Goal: Task Accomplishment & Management: Use online tool/utility

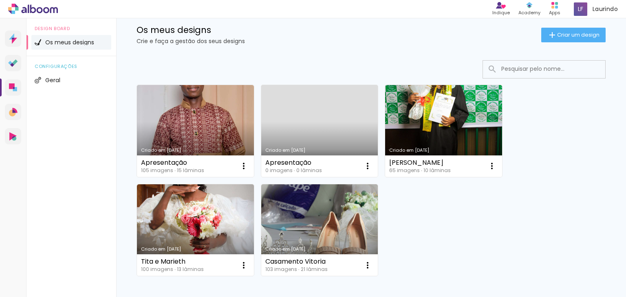
scroll to position [8, 0]
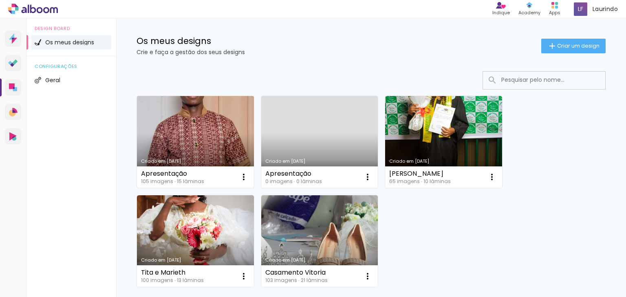
click at [204, 149] on link "Criado em [DATE]" at bounding box center [195, 142] width 117 height 92
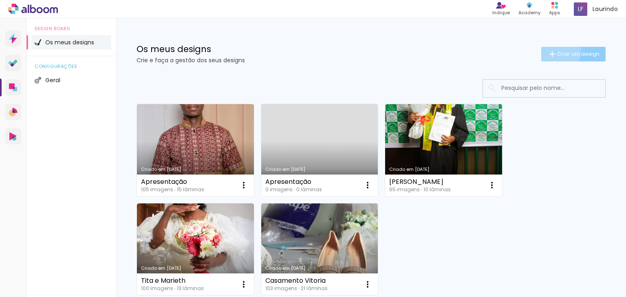
click at [557, 52] on span "Criar um design" at bounding box center [578, 53] width 42 height 5
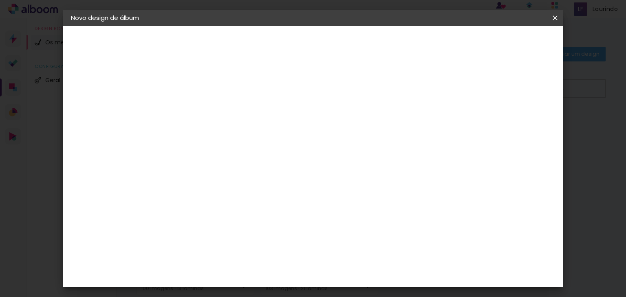
click at [204, 106] on input at bounding box center [204, 109] width 0 height 13
type input "Casamento Pequena"
type paper-input "Casamento Pequena"
click at [0, 0] on slot "Avançar" at bounding box center [0, 0] width 0 height 0
click at [224, 126] on input "text" at bounding box center [204, 130] width 40 height 10
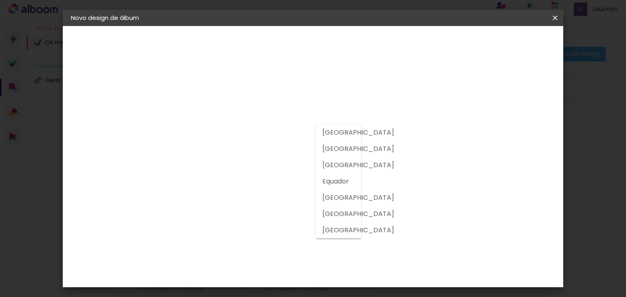
click at [0, 0] on slot "[GEOGRAPHIC_DATA]" at bounding box center [0, 0] width 0 height 0
type input "[GEOGRAPHIC_DATA]"
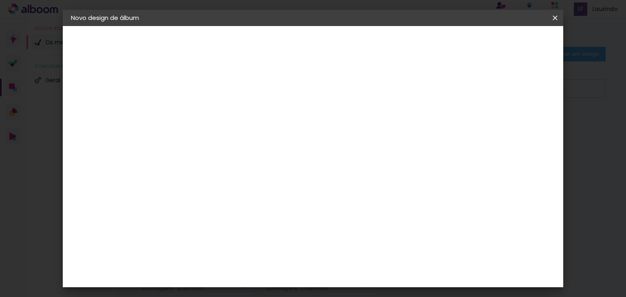
click at [285, 128] on iron-icon at bounding box center [280, 124] width 10 height 10
click at [342, 47] on paper-button "Avançar" at bounding box center [322, 43] width 40 height 14
drag, startPoint x: 366, startPoint y: 251, endPoint x: 354, endPoint y: 253, distance: 12.1
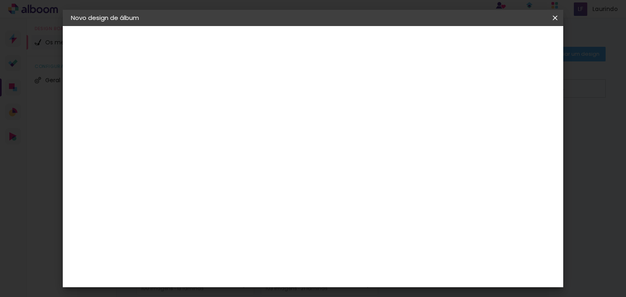
click at [354, 253] on input "60" at bounding box center [357, 252] width 21 height 12
type input "50"
type paper-input "50"
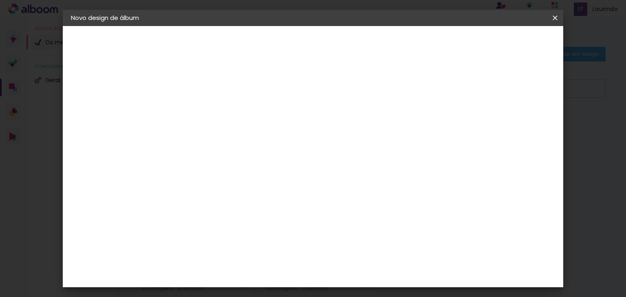
click at [504, 42] on span "Iniciar design" at bounding box center [485, 43] width 37 height 6
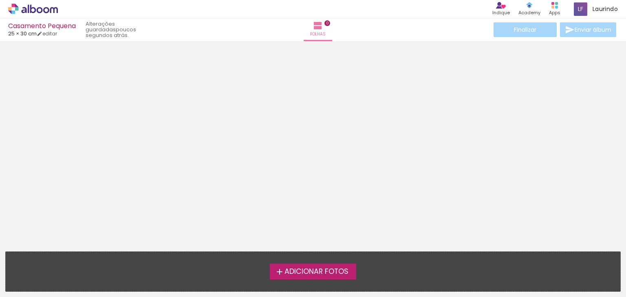
click at [23, 33] on span "25 × 30 cm" at bounding box center [22, 34] width 29 height 8
click at [288, 270] on span "Adicionar Fotos" at bounding box center [316, 271] width 64 height 7
click at [0, 0] on input "file" at bounding box center [0, 0] width 0 height 0
click at [352, 272] on label "Adicionar Fotos" at bounding box center [313, 271] width 87 height 15
click at [0, 0] on input "file" at bounding box center [0, 0] width 0 height 0
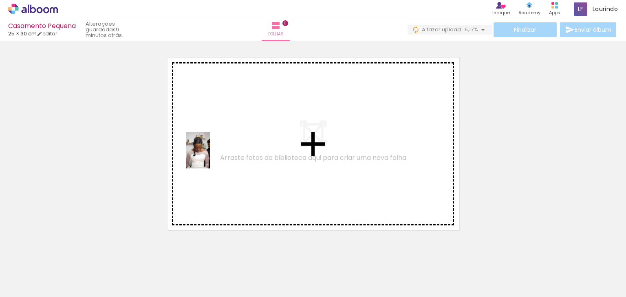
drag, startPoint x: 83, startPoint y: 273, endPoint x: 211, endPoint y: 143, distance: 181.8
click at [211, 143] on quentale-workspace at bounding box center [313, 148] width 626 height 297
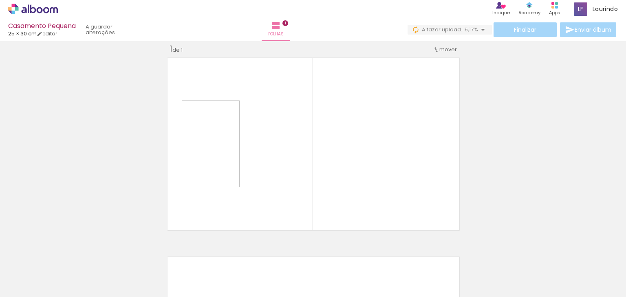
scroll to position [10, 0]
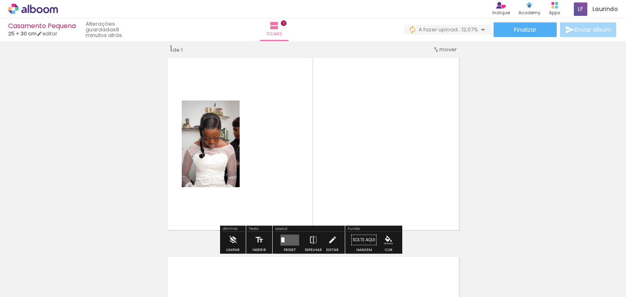
click at [284, 228] on div "Layout" at bounding box center [309, 229] width 70 height 5
click at [287, 238] on quentale-layouter at bounding box center [289, 240] width 19 height 11
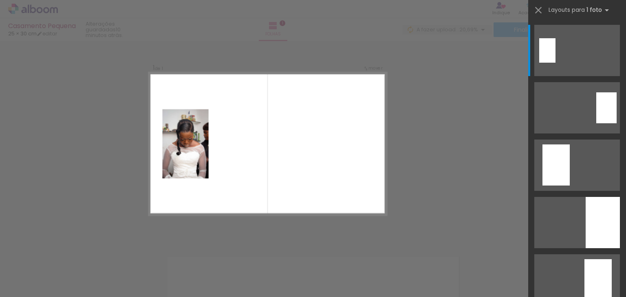
scroll to position [0, 190]
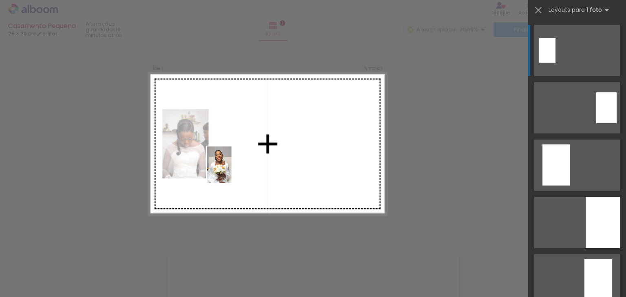
drag, startPoint x: 350, startPoint y: 281, endPoint x: 231, endPoint y: 167, distance: 164.8
click at [231, 167] on quentale-workspace at bounding box center [313, 148] width 626 height 297
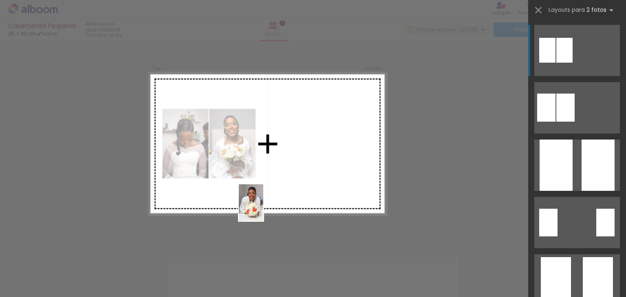
drag, startPoint x: 266, startPoint y: 273, endPoint x: 262, endPoint y: 207, distance: 65.3
click at [262, 207] on quentale-workspace at bounding box center [313, 148] width 626 height 297
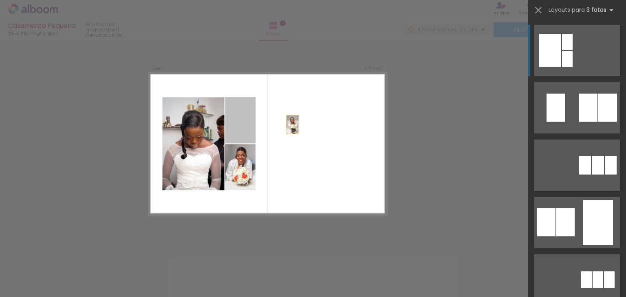
drag, startPoint x: 244, startPoint y: 131, endPoint x: 303, endPoint y: 125, distance: 59.7
click at [303, 125] on quentale-layouter at bounding box center [267, 144] width 238 height 143
drag, startPoint x: 229, startPoint y: 132, endPoint x: 377, endPoint y: 150, distance: 149.5
click at [377, 150] on quentale-layouter at bounding box center [267, 144] width 238 height 143
drag, startPoint x: 240, startPoint y: 130, endPoint x: 254, endPoint y: 273, distance: 143.3
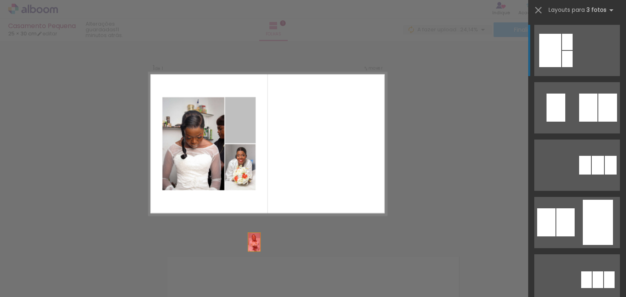
click at [254, 273] on quentale-workspace at bounding box center [313, 148] width 626 height 297
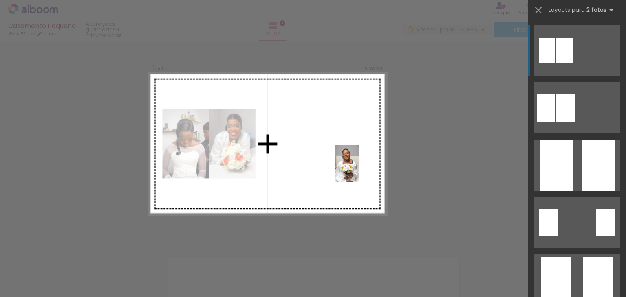
drag, startPoint x: 350, startPoint y: 273, endPoint x: 359, endPoint y: 170, distance: 103.9
click at [359, 170] on quentale-workspace at bounding box center [313, 148] width 626 height 297
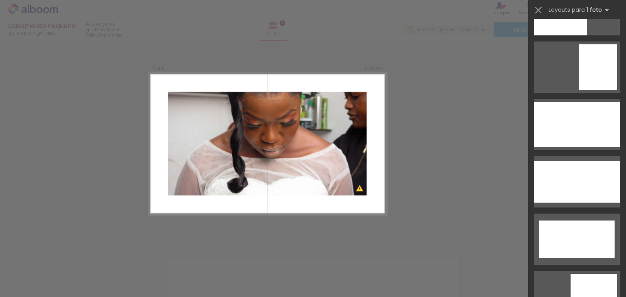
scroll to position [2086, 0]
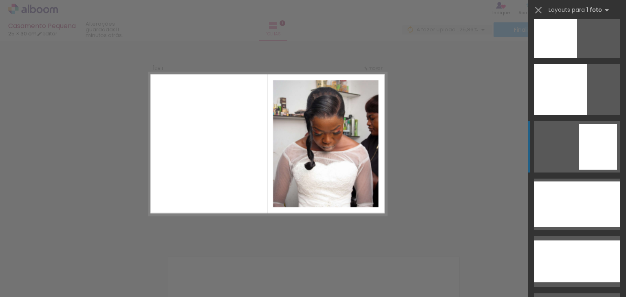
click at [577, 58] on div at bounding box center [555, 32] width 43 height 51
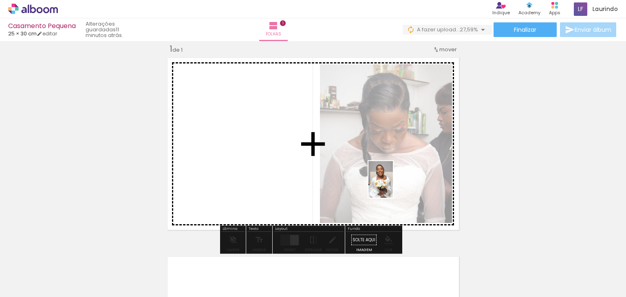
drag, startPoint x: 358, startPoint y: 271, endPoint x: 393, endPoint y: 186, distance: 91.9
click at [393, 186] on quentale-workspace at bounding box center [313, 148] width 626 height 297
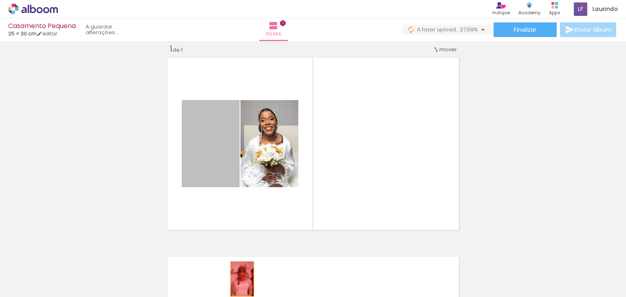
drag, startPoint x: 219, startPoint y: 164, endPoint x: 239, endPoint y: 279, distance: 117.0
click at [239, 279] on quentale-workspace at bounding box center [313, 148] width 626 height 297
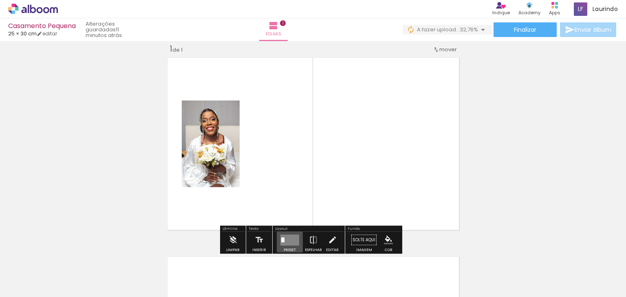
click at [287, 241] on quentale-layouter at bounding box center [289, 240] width 19 height 11
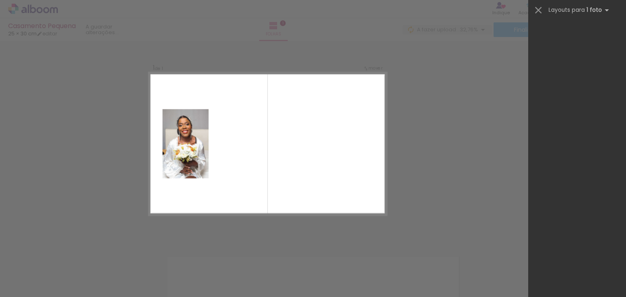
scroll to position [0, 0]
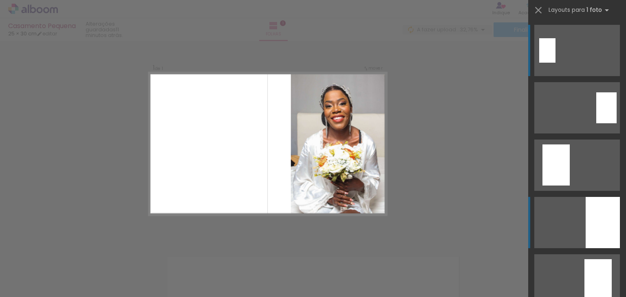
click at [587, 222] on div at bounding box center [602, 222] width 34 height 51
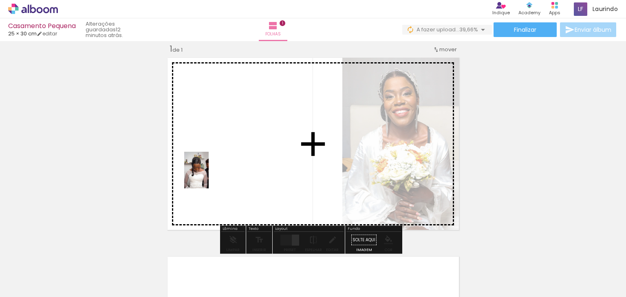
drag, startPoint x: 90, startPoint y: 275, endPoint x: 215, endPoint y: 176, distance: 159.7
click at [215, 176] on quentale-workspace at bounding box center [313, 148] width 626 height 297
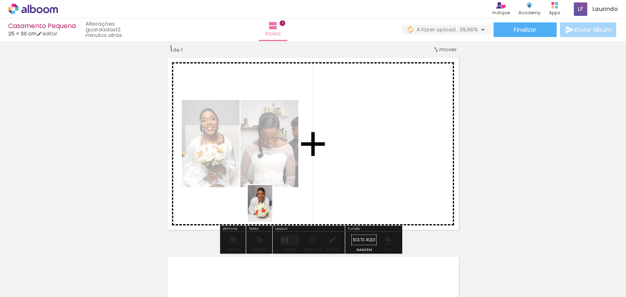
drag, startPoint x: 457, startPoint y: 278, endPoint x: 270, endPoint y: 210, distance: 198.7
click at [270, 210] on quentale-workspace at bounding box center [313, 148] width 626 height 297
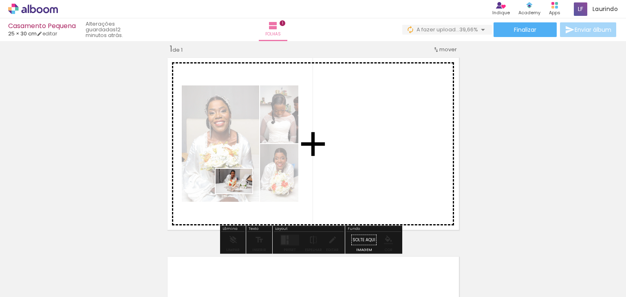
drag, startPoint x: 408, startPoint y: 277, endPoint x: 239, endPoint y: 193, distance: 189.1
click at [239, 193] on quentale-workspace at bounding box center [313, 148] width 626 height 297
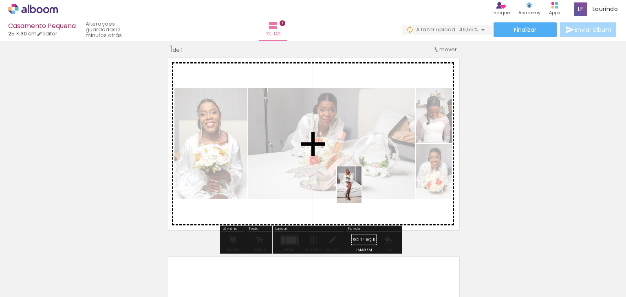
drag, startPoint x: 584, startPoint y: 277, endPoint x: 358, endPoint y: 191, distance: 241.6
click at [358, 191] on quentale-workspace at bounding box center [313, 148] width 626 height 297
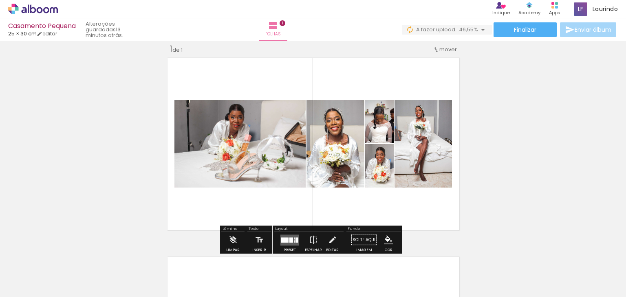
click at [289, 239] on div at bounding box center [291, 239] width 4 height 5
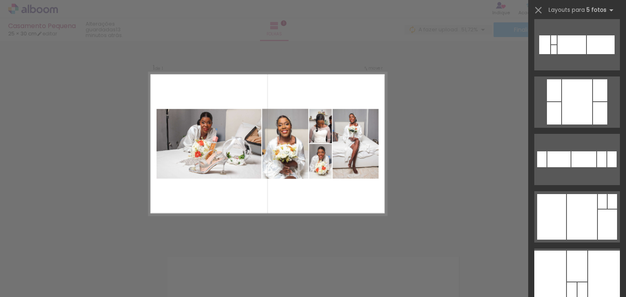
scroll to position [2945, 0]
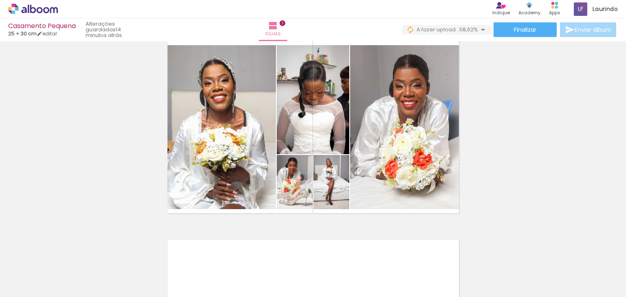
scroll to position [22, 0]
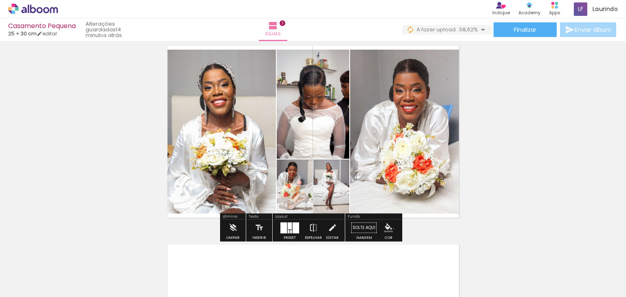
click at [390, 229] on paper-menu-button "#ffebee #ffcdd2 #ef9a9a #e57373 #ef5350 #f44336 #e53935 #d32f2f #c62828 #b71c1c…" at bounding box center [387, 227] width 15 height 15
click at [387, 234] on paper-menu-button "#ffebee #ffcdd2 #ef9a9a #e57373 #ef5350 #f44336 #e53935 #d32f2f #c62828 #b71c1c…" at bounding box center [387, 227] width 15 height 15
click at [385, 226] on iron-icon "color picker" at bounding box center [388, 228] width 9 height 9
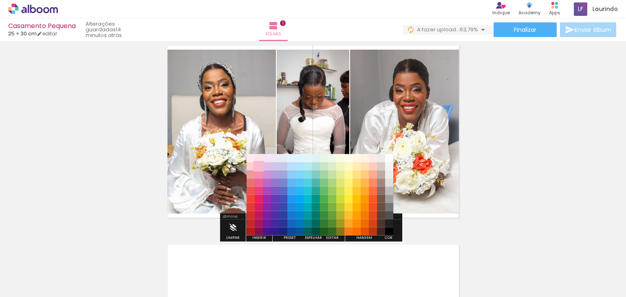
drag, startPoint x: 385, startPoint y: 226, endPoint x: 258, endPoint y: 166, distance: 139.9
click at [258, 166] on paper-item "#f8bbd0" at bounding box center [259, 166] width 8 height 8
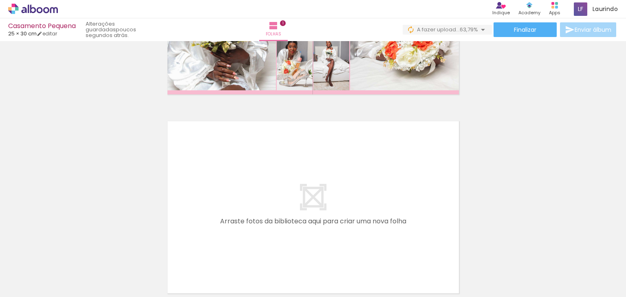
scroll to position [0, 50]
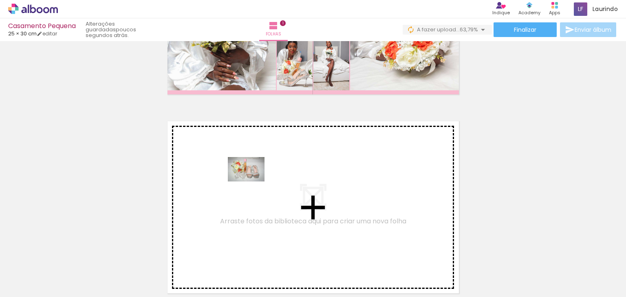
drag, startPoint x: 320, startPoint y: 279, endPoint x: 251, endPoint y: 177, distance: 122.9
click at [251, 177] on quentale-workspace at bounding box center [313, 148] width 626 height 297
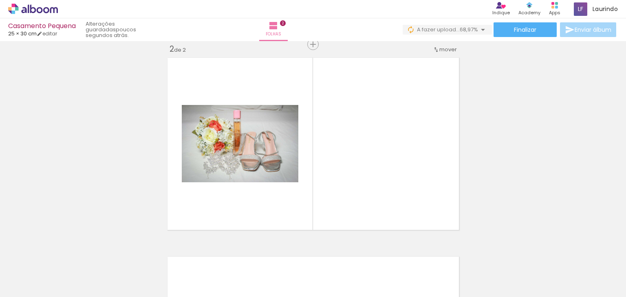
scroll to position [0, 0]
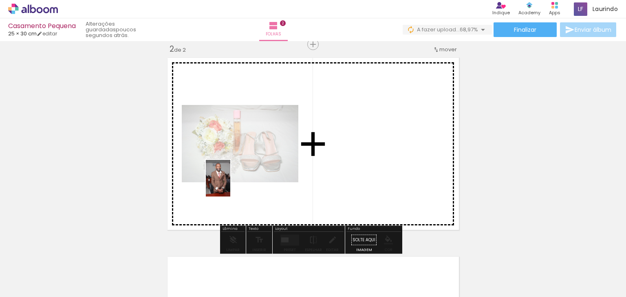
drag, startPoint x: 138, startPoint y: 278, endPoint x: 231, endPoint y: 185, distance: 132.5
click at [231, 185] on quentale-workspace at bounding box center [313, 148] width 626 height 297
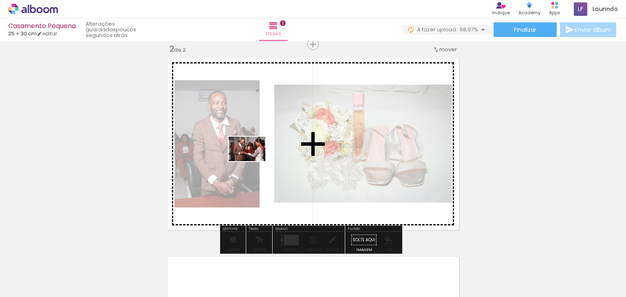
drag, startPoint x: 178, startPoint y: 273, endPoint x: 253, endPoint y: 158, distance: 137.6
click at [253, 158] on quentale-workspace at bounding box center [313, 148] width 626 height 297
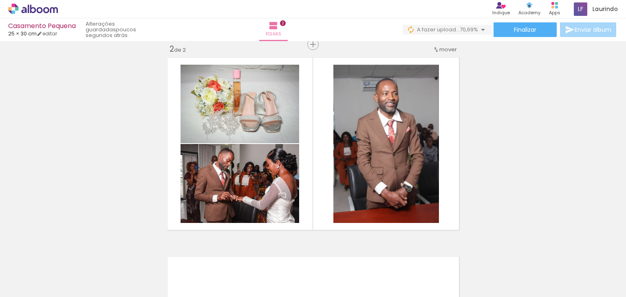
click at [27, 287] on span "Adicionar Fotos" at bounding box center [29, 286] width 24 height 9
click at [0, 0] on input "file" at bounding box center [0, 0] width 0 height 0
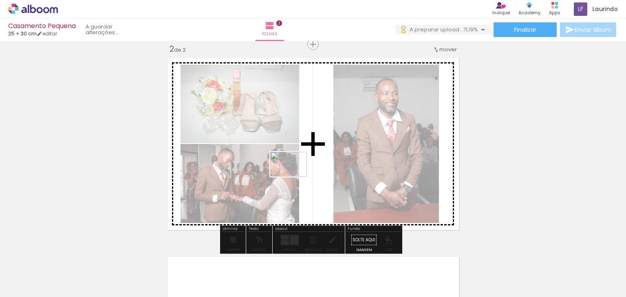
drag, startPoint x: 601, startPoint y: 273, endPoint x: 295, endPoint y: 176, distance: 321.4
click at [295, 176] on quentale-workspace at bounding box center [313, 148] width 626 height 297
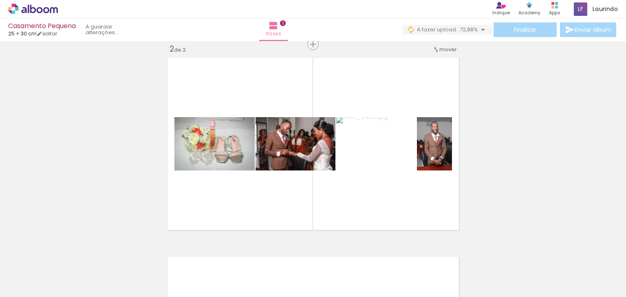
scroll to position [0, 0]
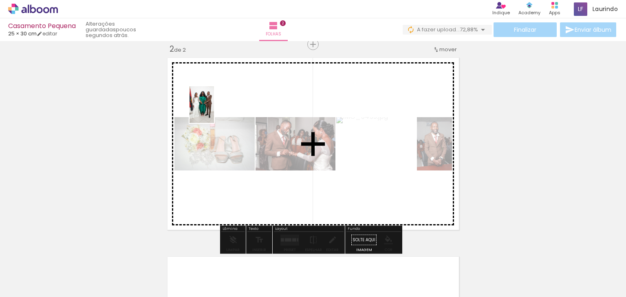
drag, startPoint x: 221, startPoint y: 271, endPoint x: 215, endPoint y: 108, distance: 163.5
click at [215, 108] on quentale-workspace at bounding box center [313, 148] width 626 height 297
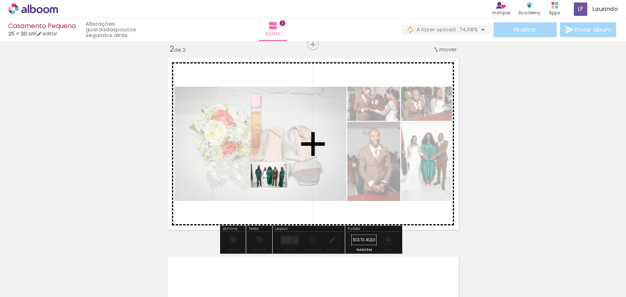
drag, startPoint x: 264, startPoint y: 274, endPoint x: 275, endPoint y: 188, distance: 87.0
click at [275, 188] on quentale-workspace at bounding box center [313, 148] width 626 height 297
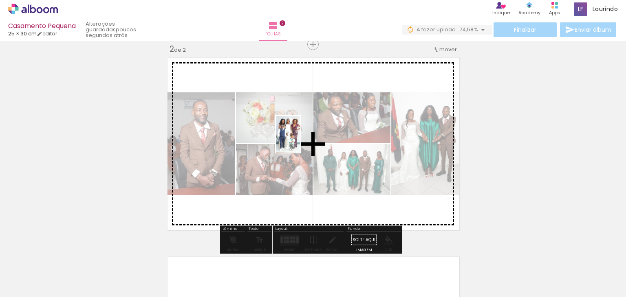
drag, startPoint x: 317, startPoint y: 279, endPoint x: 298, endPoint y: 123, distance: 157.2
click at [298, 123] on quentale-workspace at bounding box center [313, 148] width 626 height 297
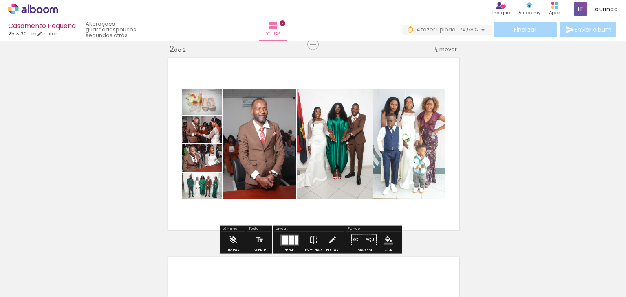
click at [285, 243] on div at bounding box center [285, 239] width 6 height 9
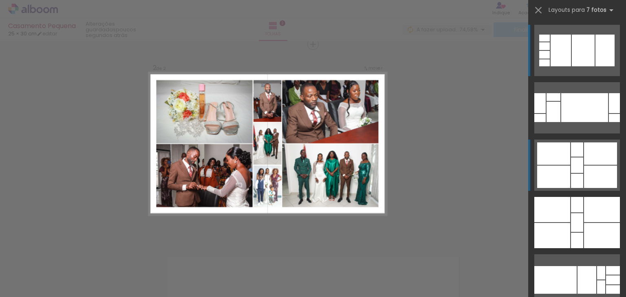
click at [545, 113] on div at bounding box center [539, 103] width 11 height 20
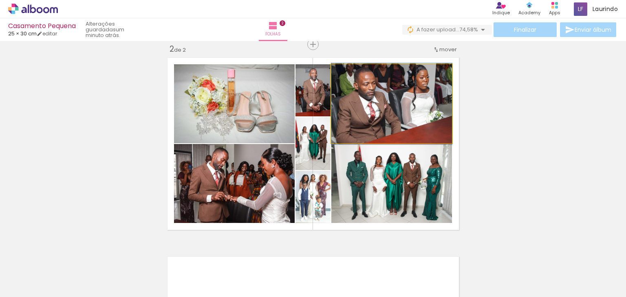
click at [395, 106] on quentale-photo at bounding box center [391, 103] width 121 height 79
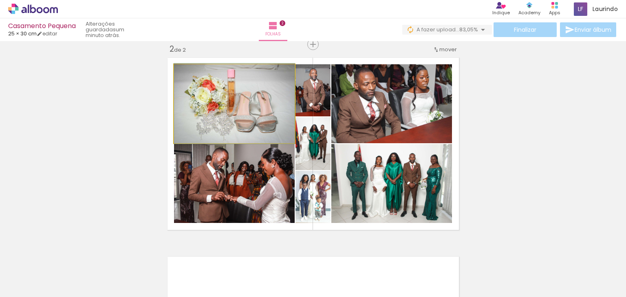
click at [272, 106] on quentale-photo at bounding box center [234, 103] width 121 height 79
click at [258, 135] on quentale-photo at bounding box center [234, 103] width 121 height 79
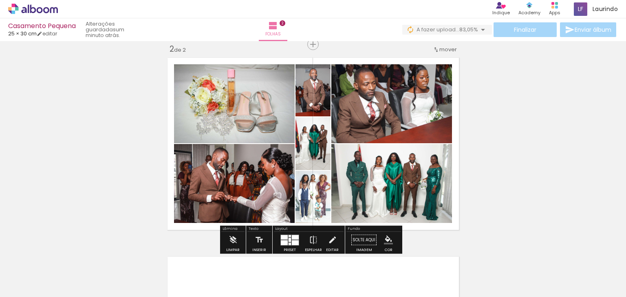
click at [0, 0] on paper-item at bounding box center [0, 0] width 0 height 0
click at [260, 165] on paper-item at bounding box center [256, 166] width 15 height 6
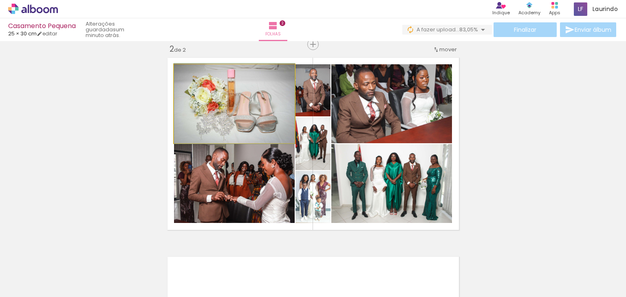
click at [284, 124] on quentale-photo at bounding box center [234, 103] width 121 height 79
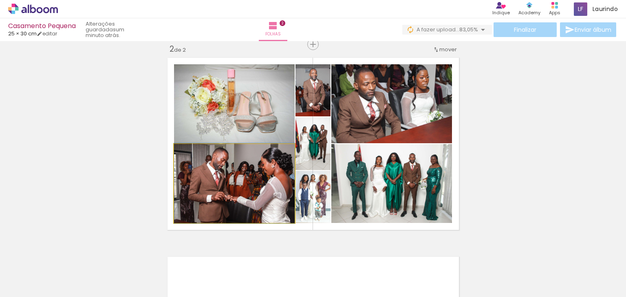
click at [262, 162] on quentale-photo at bounding box center [234, 183] width 121 height 79
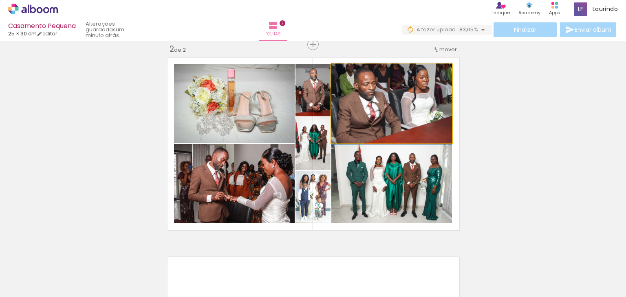
click at [342, 116] on quentale-photo at bounding box center [391, 103] width 121 height 79
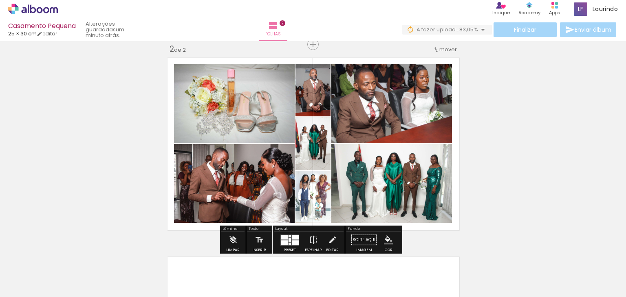
click at [219, 104] on quentale-photo at bounding box center [234, 103] width 121 height 79
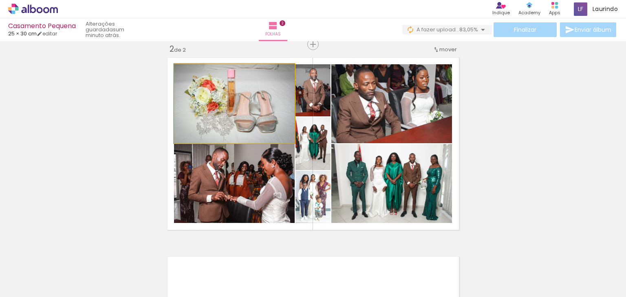
click at [219, 104] on quentale-photo at bounding box center [234, 103] width 121 height 79
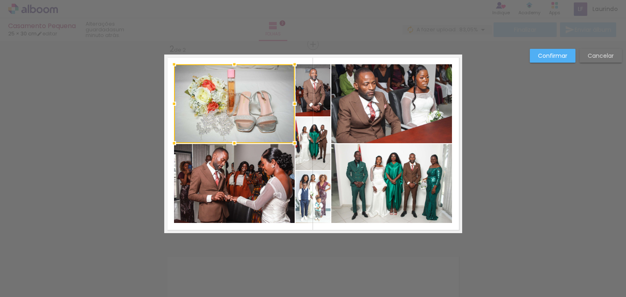
click at [219, 104] on div at bounding box center [234, 103] width 121 height 79
click at [310, 98] on quentale-photo at bounding box center [312, 90] width 35 height 52
click at [312, 125] on div at bounding box center [252, 103] width 156 height 79
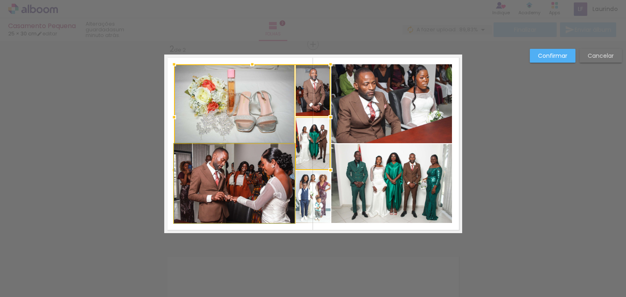
click at [281, 189] on quentale-photo at bounding box center [234, 183] width 121 height 79
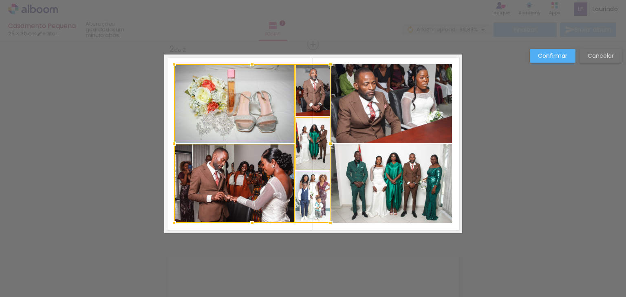
click at [301, 193] on div at bounding box center [252, 143] width 156 height 159
click at [352, 199] on quentale-photo at bounding box center [391, 183] width 121 height 79
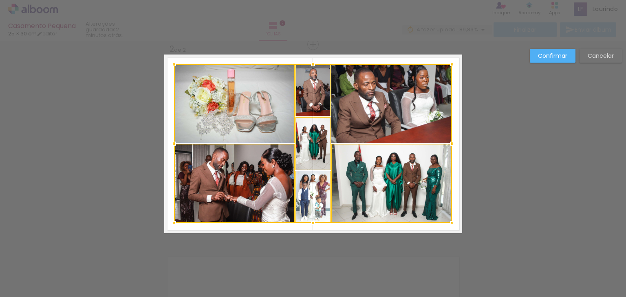
click at [385, 124] on div at bounding box center [313, 143] width 278 height 159
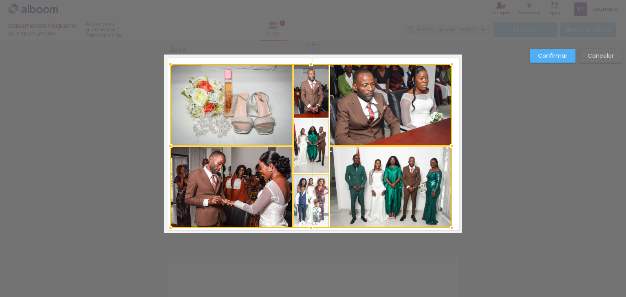
drag, startPoint x: 171, startPoint y: 224, endPoint x: 168, endPoint y: 229, distance: 6.1
click at [168, 229] on div at bounding box center [170, 228] width 16 height 16
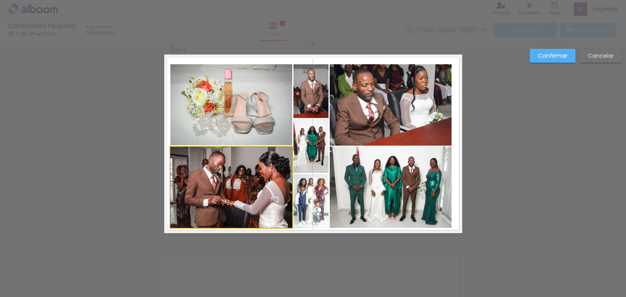
click at [202, 204] on quentale-photo at bounding box center [231, 187] width 122 height 81
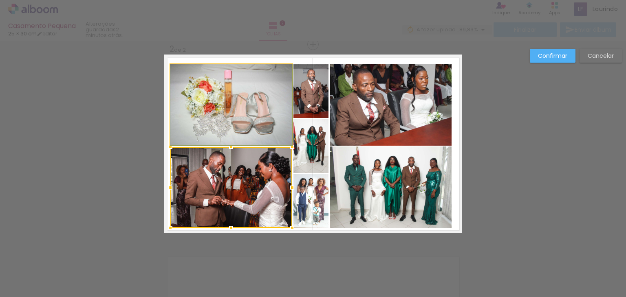
click at [231, 132] on quentale-photo at bounding box center [231, 104] width 122 height 81
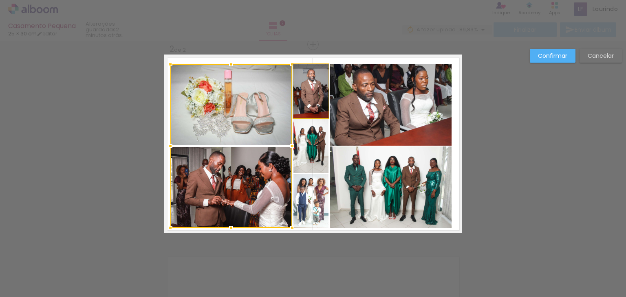
click at [301, 105] on quentale-photo at bounding box center [310, 91] width 35 height 54
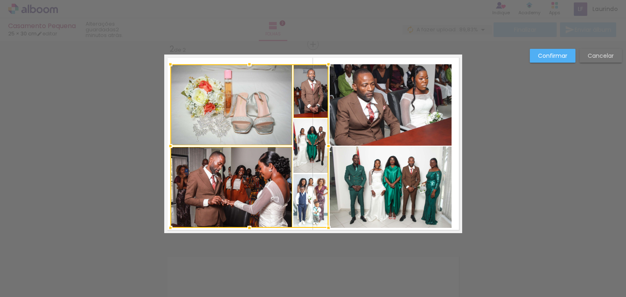
click at [304, 134] on div at bounding box center [249, 146] width 158 height 164
click at [308, 187] on div at bounding box center [249, 146] width 158 height 164
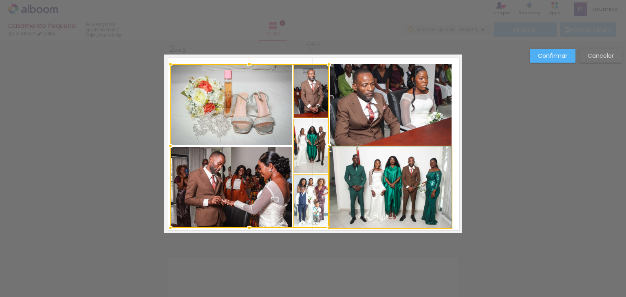
click at [376, 198] on quentale-photo at bounding box center [391, 187] width 122 height 81
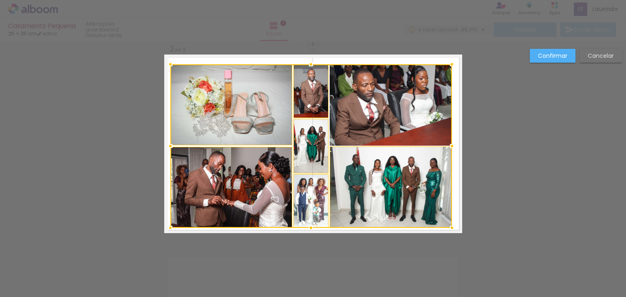
click at [388, 127] on div at bounding box center [310, 146] width 281 height 164
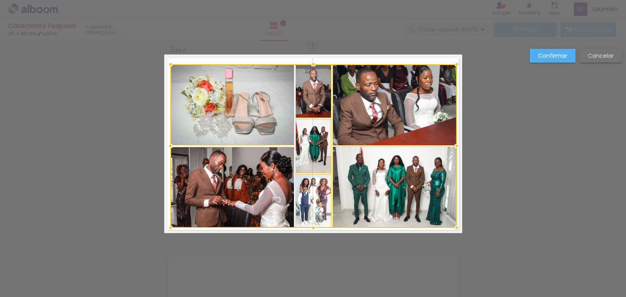
drag, startPoint x: 448, startPoint y: 147, endPoint x: 453, endPoint y: 148, distance: 5.0
click at [453, 148] on div at bounding box center [456, 146] width 16 height 16
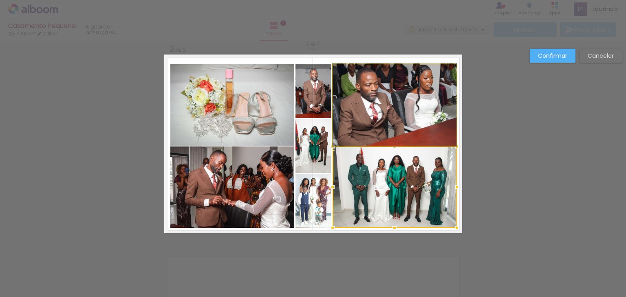
click at [418, 105] on quentale-photo at bounding box center [394, 104] width 124 height 81
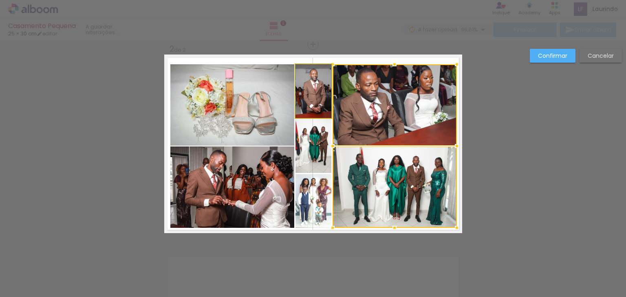
click at [308, 76] on quentale-photo at bounding box center [313, 91] width 36 height 54
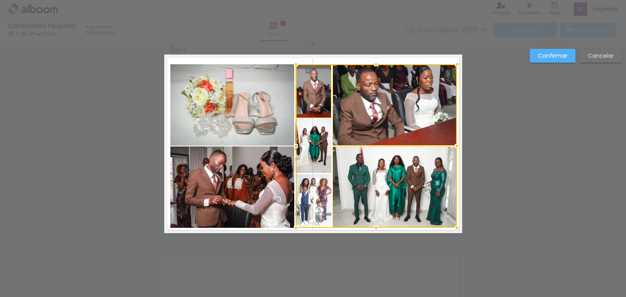
click at [305, 143] on div at bounding box center [376, 146] width 161 height 164
click at [305, 187] on div at bounding box center [376, 146] width 161 height 164
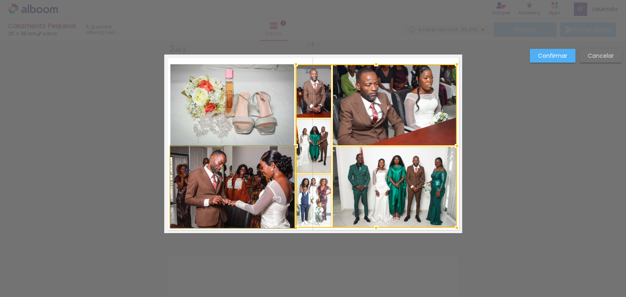
click at [268, 188] on quentale-photo at bounding box center [232, 187] width 124 height 81
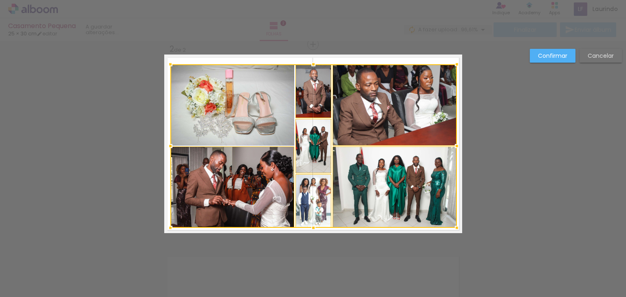
click at [249, 112] on div at bounding box center [313, 146] width 286 height 164
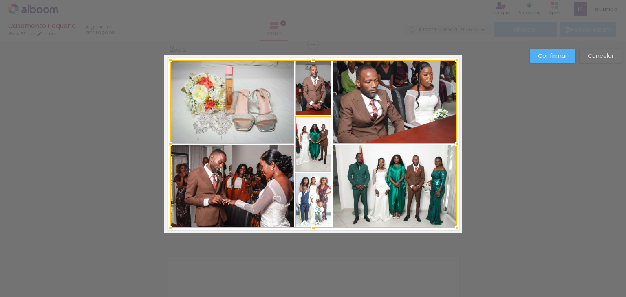
click at [311, 60] on div at bounding box center [313, 60] width 16 height 16
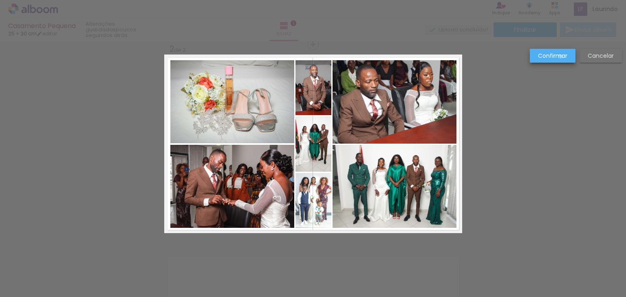
click at [0, 0] on slot "Confirmar" at bounding box center [0, 0] width 0 height 0
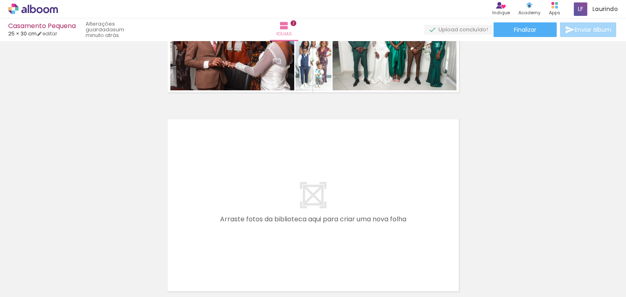
scroll to position [0, 318]
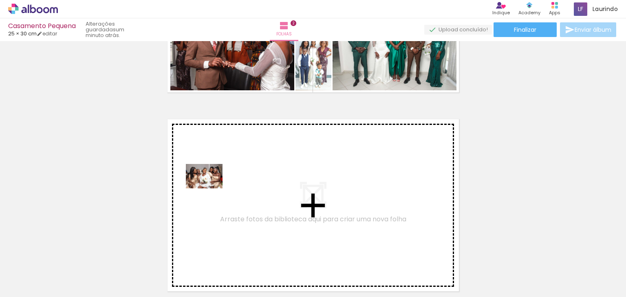
drag, startPoint x: 181, startPoint y: 277, endPoint x: 210, endPoint y: 188, distance: 93.9
click at [210, 188] on quentale-workspace at bounding box center [313, 148] width 626 height 297
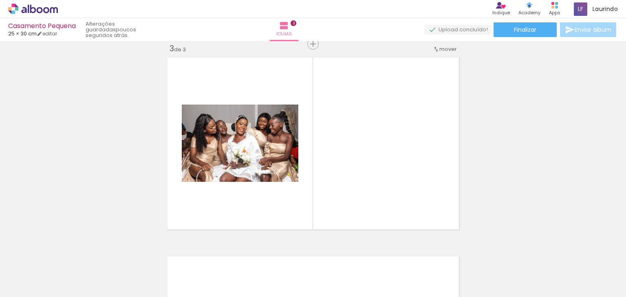
scroll to position [0, 370]
click at [281, 269] on quentale-thumb at bounding box center [259, 269] width 46 height 47
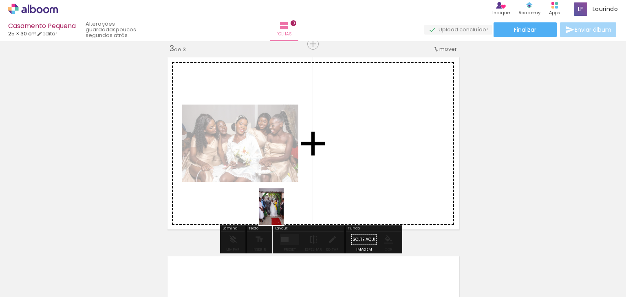
drag, startPoint x: 266, startPoint y: 273, endPoint x: 284, endPoint y: 211, distance: 64.0
click at [284, 211] on quentale-workspace at bounding box center [313, 148] width 626 height 297
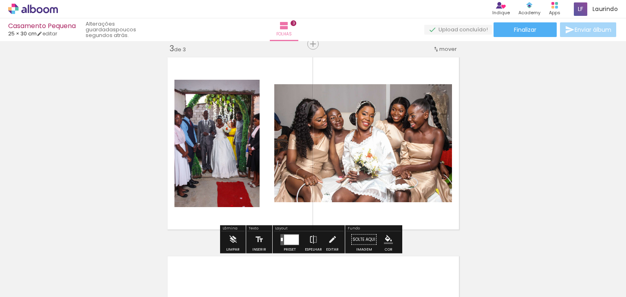
click at [292, 240] on div at bounding box center [291, 240] width 15 height 10
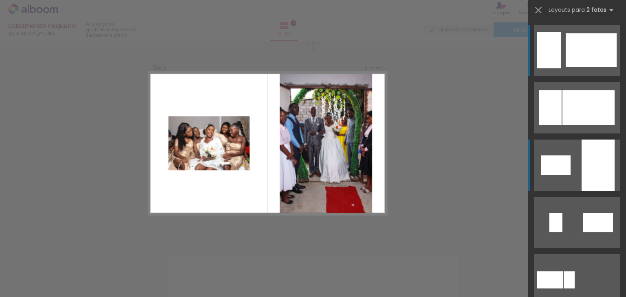
click at [596, 157] on div at bounding box center [597, 165] width 33 height 51
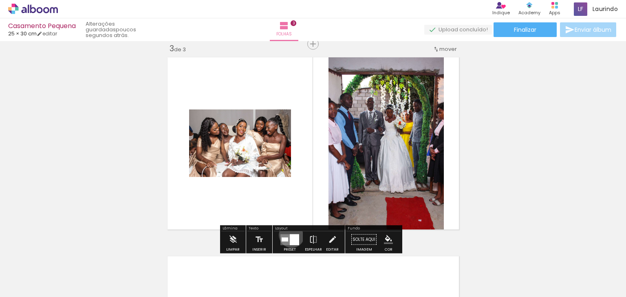
click at [290, 235] on div at bounding box center [294, 239] width 9 height 11
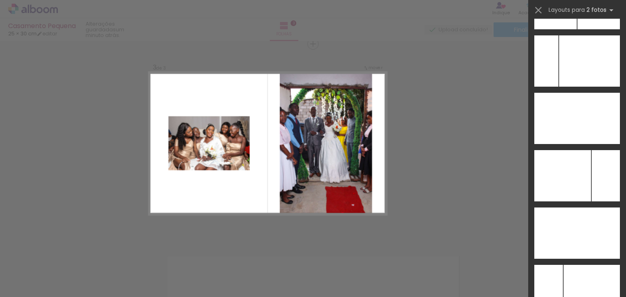
scroll to position [4287, 0]
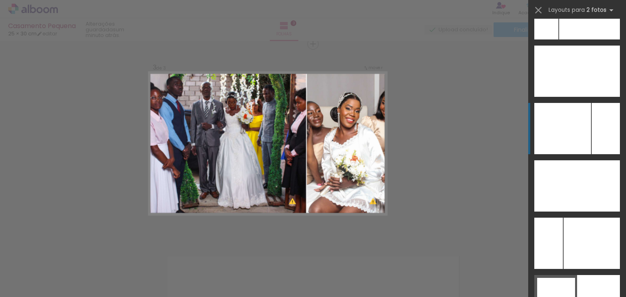
click at [580, 131] on div at bounding box center [562, 128] width 57 height 51
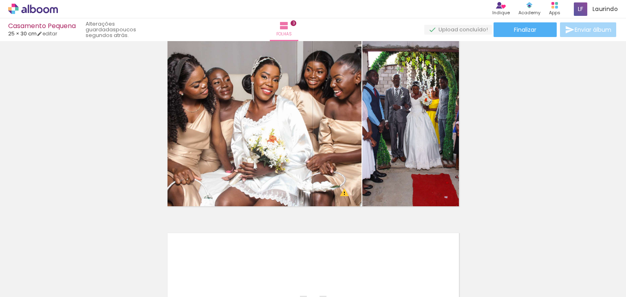
scroll to position [427, 0]
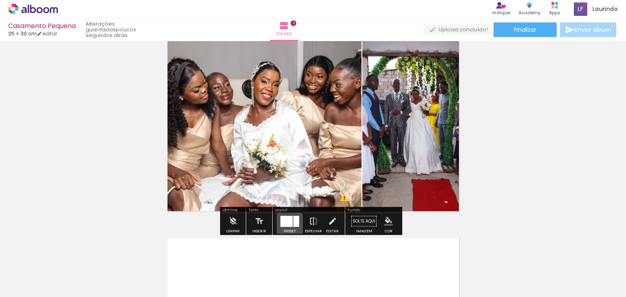
click at [286, 224] on div at bounding box center [286, 221] width 12 height 11
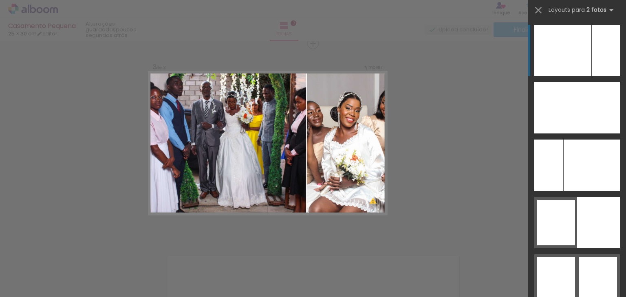
scroll to position [409, 0]
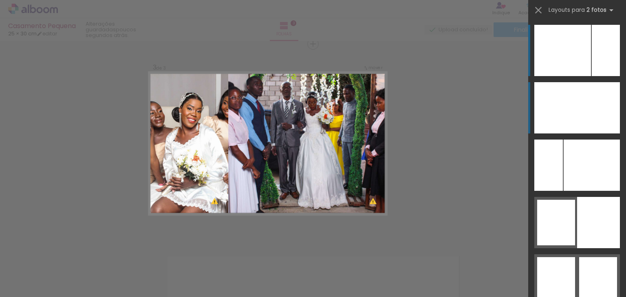
click at [569, 119] on div at bounding box center [591, 107] width 57 height 51
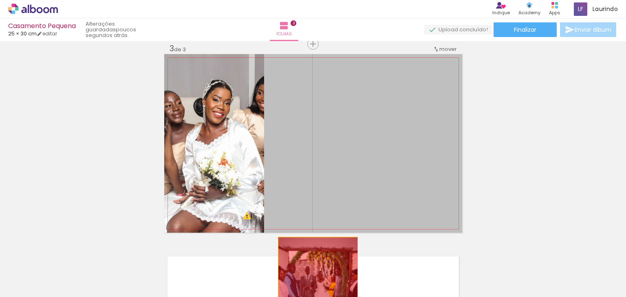
drag, startPoint x: 389, startPoint y: 162, endPoint x: 314, endPoint y: 273, distance: 134.0
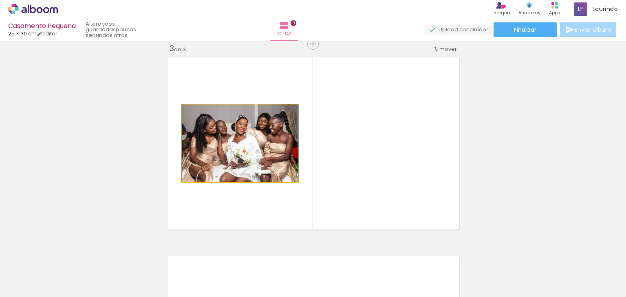
drag, startPoint x: 262, startPoint y: 126, endPoint x: 273, endPoint y: 123, distance: 10.8
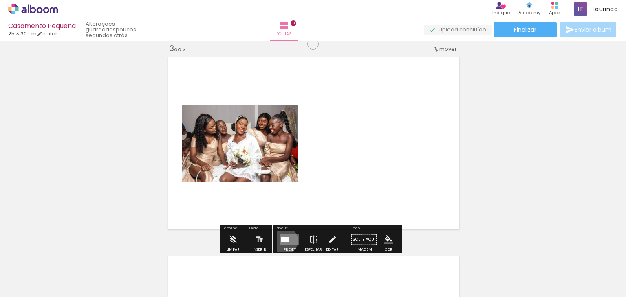
click at [282, 241] on div at bounding box center [284, 239] width 7 height 5
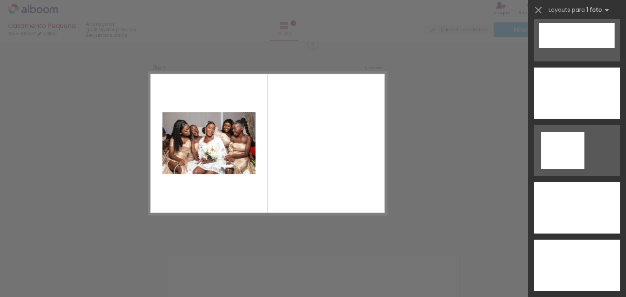
scroll to position [2706, 0]
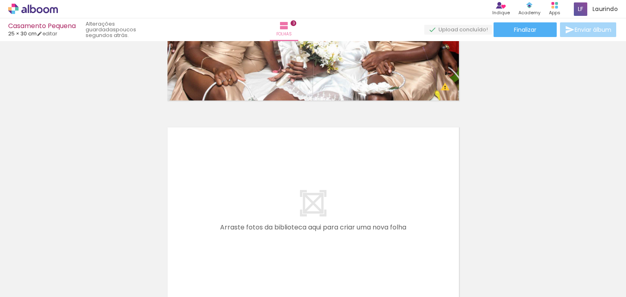
scroll to position [541, 0]
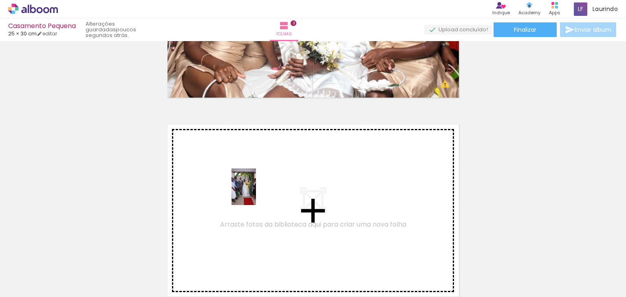
drag, startPoint x: 268, startPoint y: 266, endPoint x: 255, endPoint y: 191, distance: 76.1
click at [255, 191] on quentale-workspace at bounding box center [313, 148] width 626 height 297
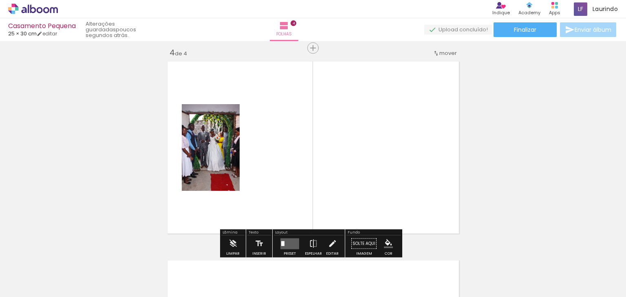
scroll to position [608, 0]
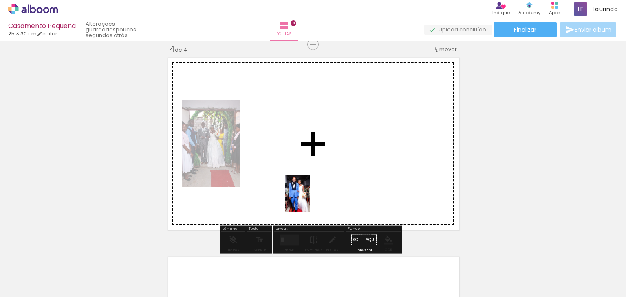
drag, startPoint x: 312, startPoint y: 263, endPoint x: 305, endPoint y: 189, distance: 74.1
click at [305, 189] on quentale-workspace at bounding box center [313, 148] width 626 height 297
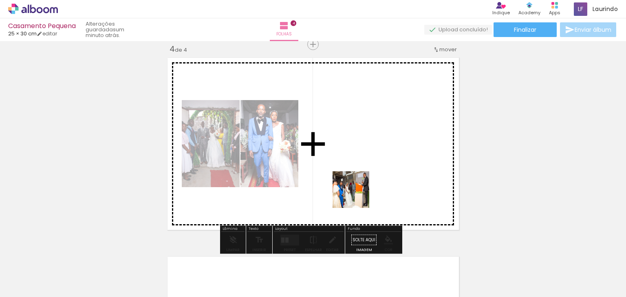
drag, startPoint x: 354, startPoint y: 270, endPoint x: 357, endPoint y: 194, distance: 76.2
click at [357, 194] on quentale-workspace at bounding box center [313, 148] width 626 height 297
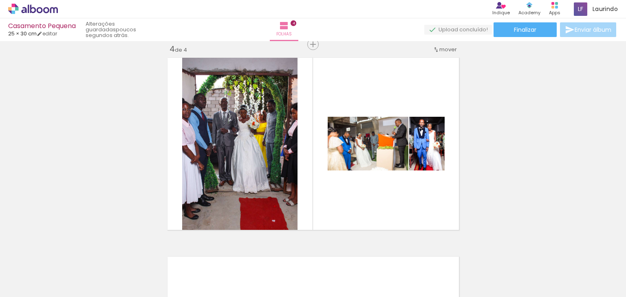
scroll to position [0, 544]
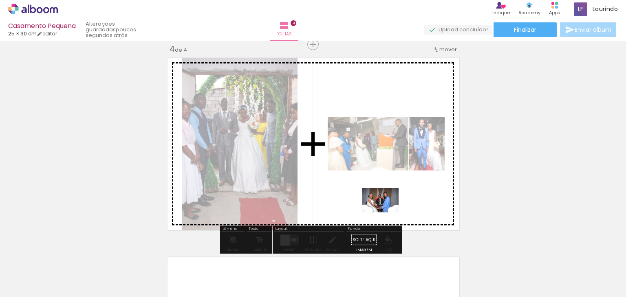
drag, startPoint x: 230, startPoint y: 270, endPoint x: 386, endPoint y: 213, distance: 166.4
click at [386, 213] on quentale-workspace at bounding box center [313, 148] width 626 height 297
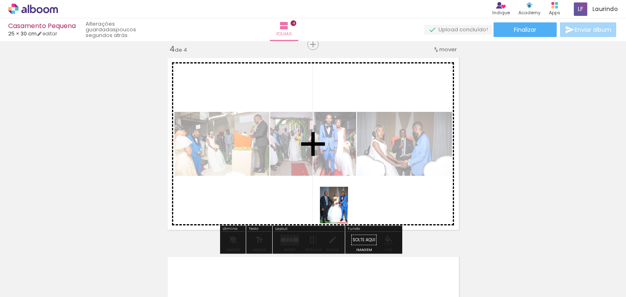
drag, startPoint x: 321, startPoint y: 267, endPoint x: 344, endPoint y: 211, distance: 60.4
click at [344, 211] on quentale-workspace at bounding box center [313, 148] width 626 height 297
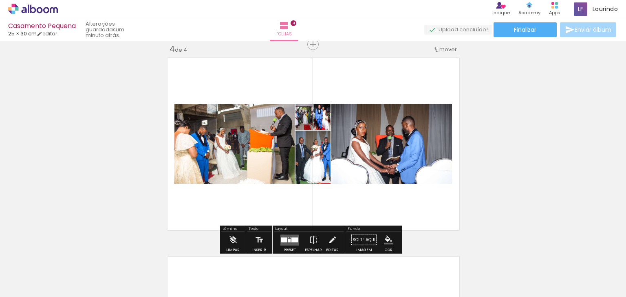
click at [282, 238] on div at bounding box center [284, 239] width 7 height 5
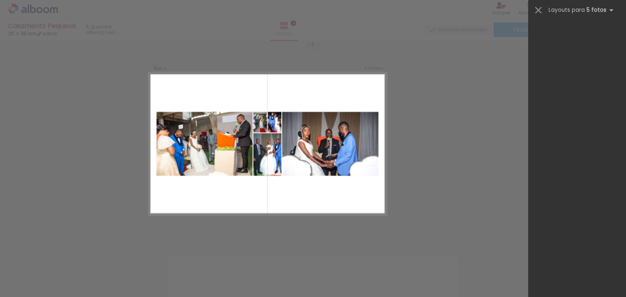
scroll to position [0, 0]
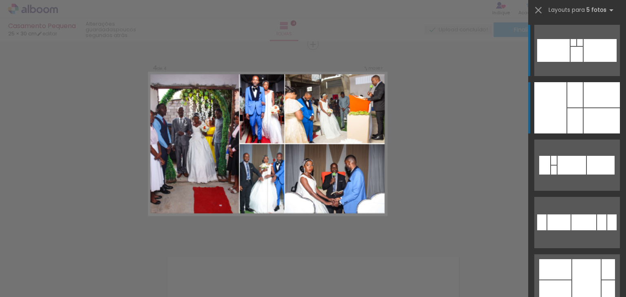
click at [569, 89] on div at bounding box center [574, 94] width 15 height 25
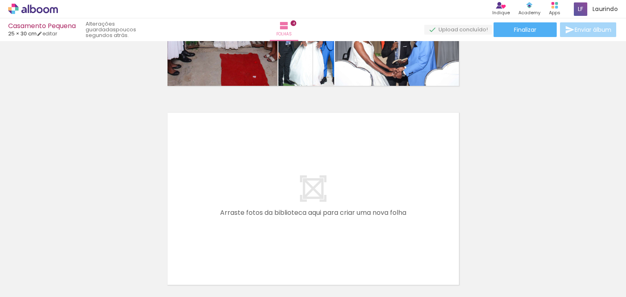
scroll to position [753, 0]
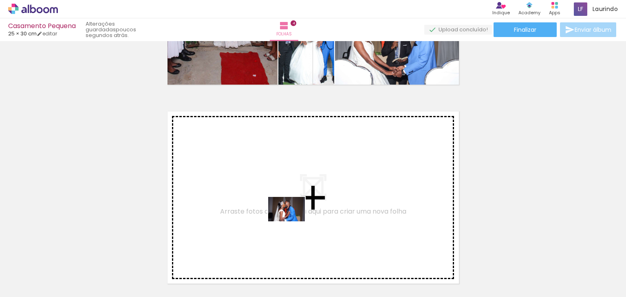
drag, startPoint x: 266, startPoint y: 278, endPoint x: 295, endPoint y: 208, distance: 76.0
click at [295, 208] on quentale-workspace at bounding box center [313, 148] width 626 height 297
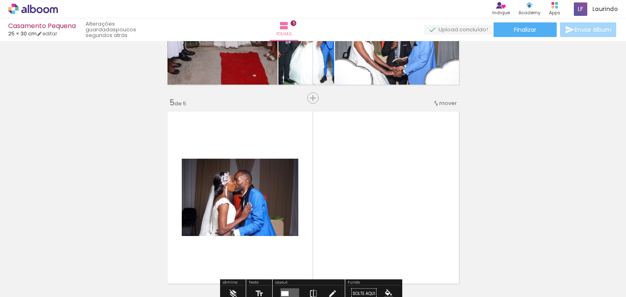
scroll to position [807, 0]
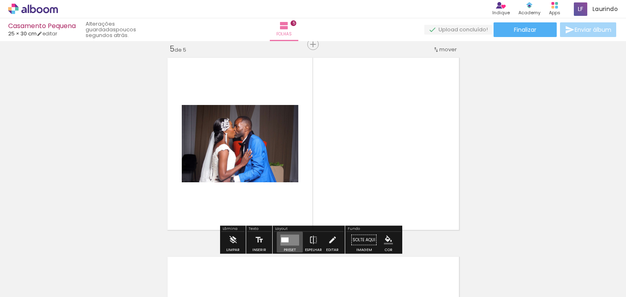
click at [285, 240] on div at bounding box center [284, 239] width 7 height 5
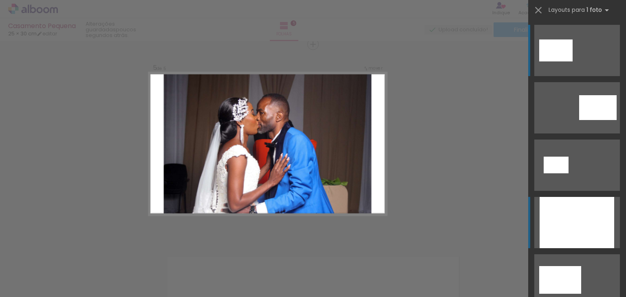
click at [569, 211] on div at bounding box center [576, 222] width 75 height 51
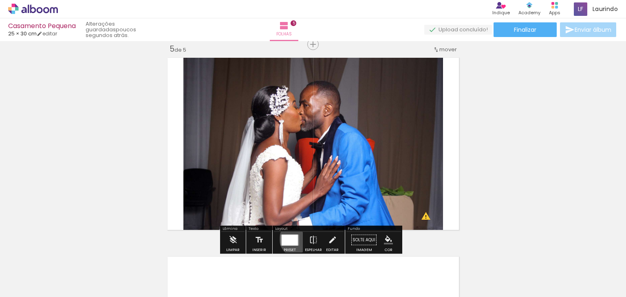
click at [296, 239] on quentale-layouter at bounding box center [289, 240] width 19 height 11
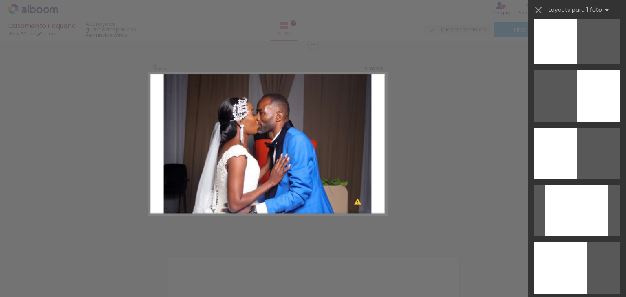
scroll to position [590, 0]
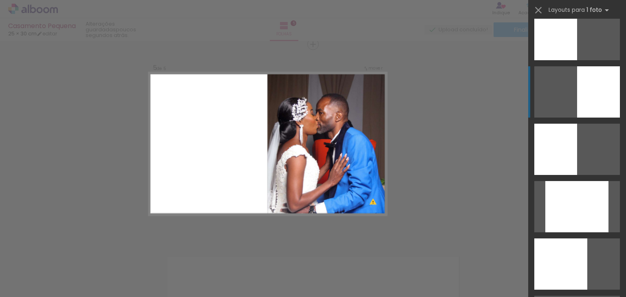
click at [600, 181] on div at bounding box center [576, 206] width 63 height 51
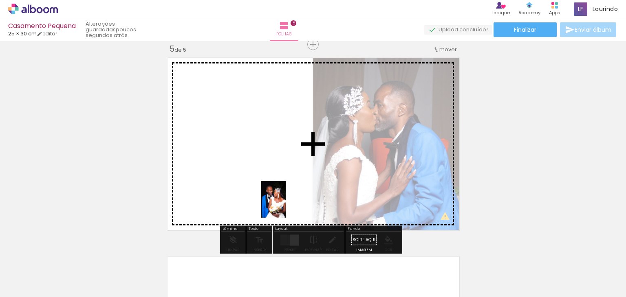
drag, startPoint x: 546, startPoint y: 278, endPoint x: 283, endPoint y: 202, distance: 273.4
click at [283, 202] on quentale-workspace at bounding box center [313, 148] width 626 height 297
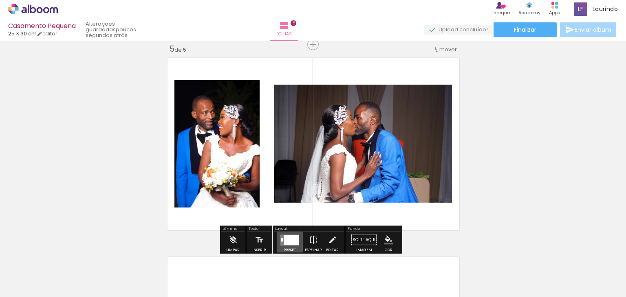
click at [285, 242] on div at bounding box center [291, 240] width 15 height 10
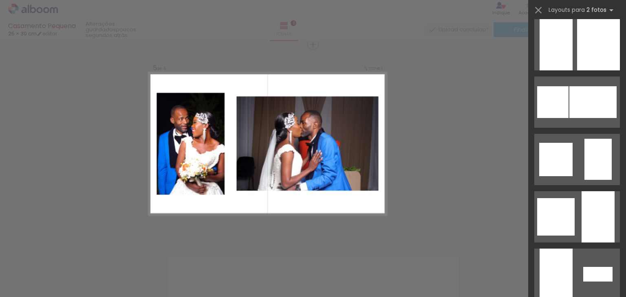
scroll to position [888, 0]
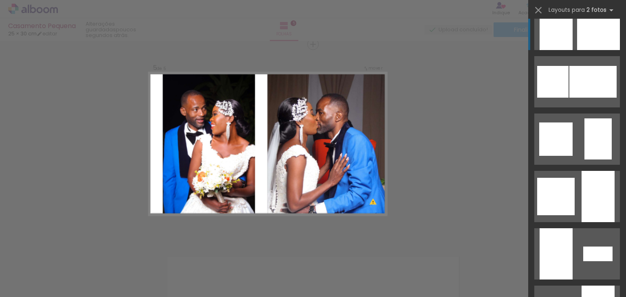
click at [585, 171] on div at bounding box center [597, 196] width 33 height 51
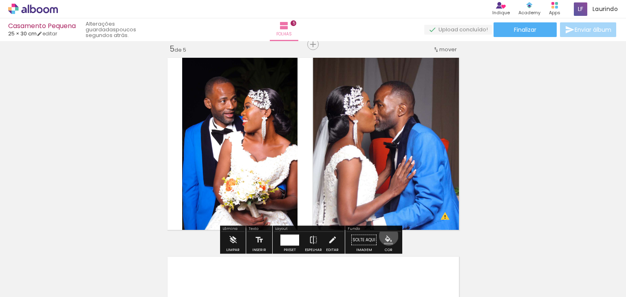
click at [385, 236] on iron-icon "color picker" at bounding box center [388, 240] width 9 height 9
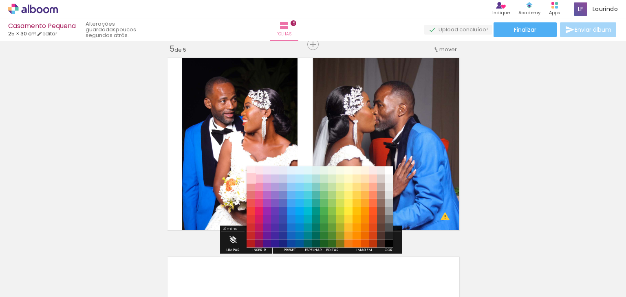
click at [251, 177] on paper-item "#ffcdd2" at bounding box center [250, 178] width 8 height 8
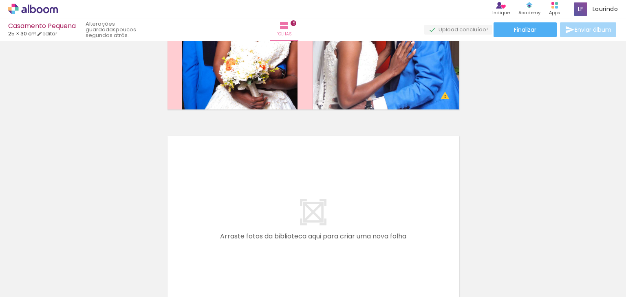
scroll to position [929, 0]
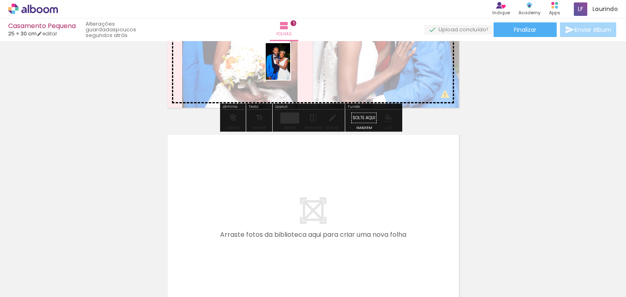
drag, startPoint x: 457, startPoint y: 276, endPoint x: 290, endPoint y: 68, distance: 266.6
click at [290, 68] on quentale-workspace at bounding box center [313, 148] width 626 height 297
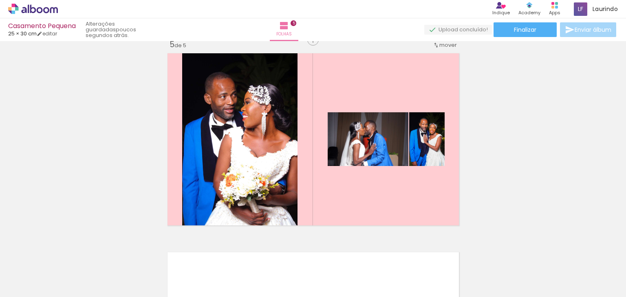
scroll to position [810, 0]
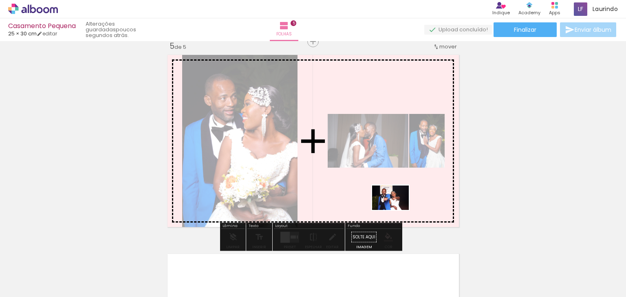
drag, startPoint x: 587, startPoint y: 282, endPoint x: 396, endPoint y: 209, distance: 204.1
click at [396, 209] on quentale-workspace at bounding box center [313, 148] width 626 height 297
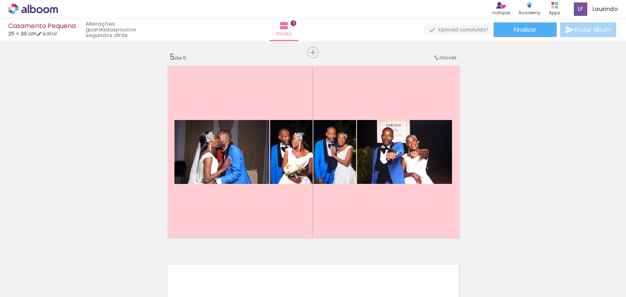
scroll to position [0, 665]
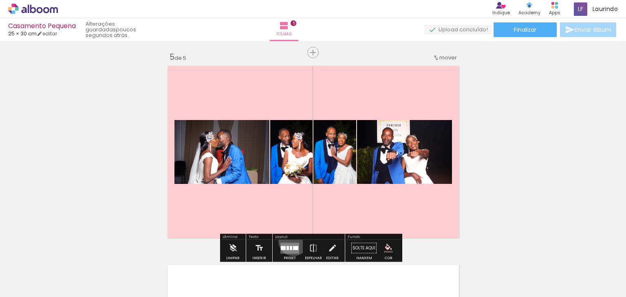
click at [291, 241] on div at bounding box center [290, 248] width 22 height 16
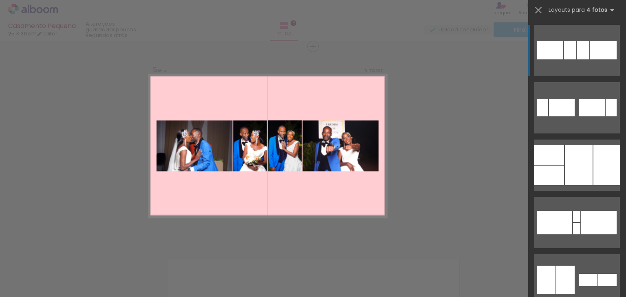
scroll to position [807, 0]
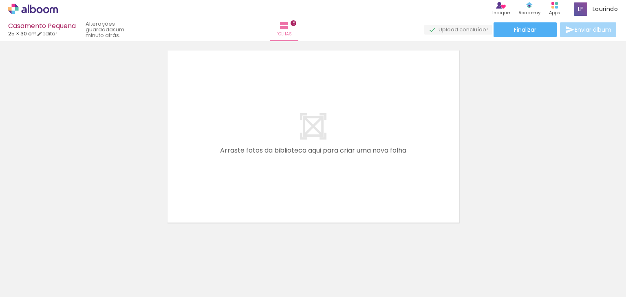
scroll to position [1016, 0]
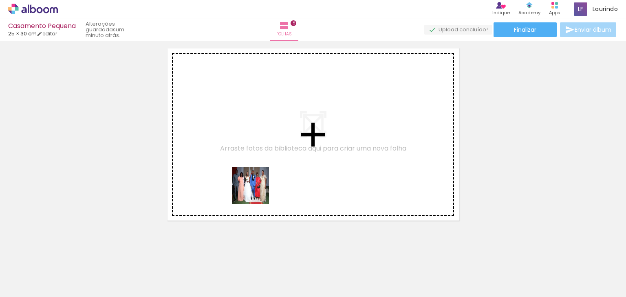
drag, startPoint x: 251, startPoint y: 276, endPoint x: 261, endPoint y: 176, distance: 99.8
click at [261, 176] on quentale-workspace at bounding box center [313, 148] width 626 height 297
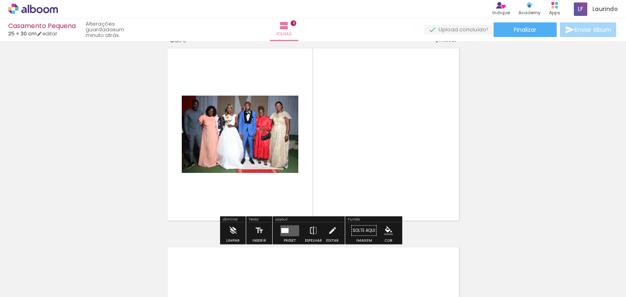
scroll to position [1006, 0]
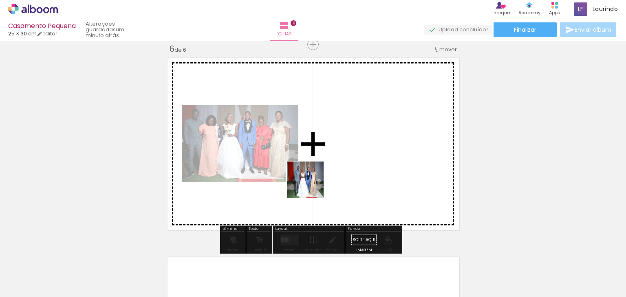
drag, startPoint x: 289, startPoint y: 277, endPoint x: 323, endPoint y: 157, distance: 124.3
click at [323, 157] on quentale-workspace at bounding box center [313, 148] width 626 height 297
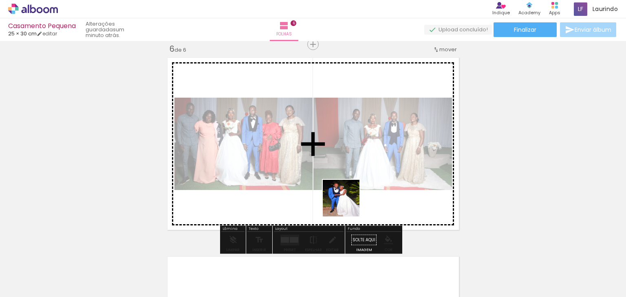
drag, startPoint x: 369, startPoint y: 273, endPoint x: 344, endPoint y: 165, distance: 110.5
click at [344, 165] on quentale-workspace at bounding box center [313, 148] width 626 height 297
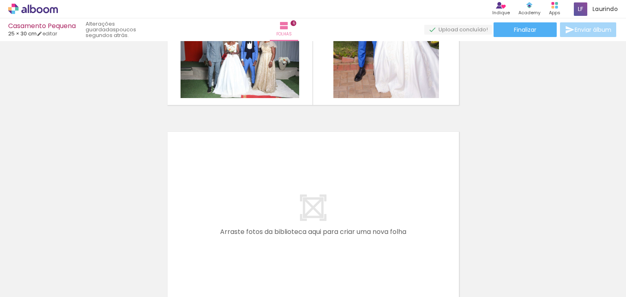
scroll to position [1133, 0]
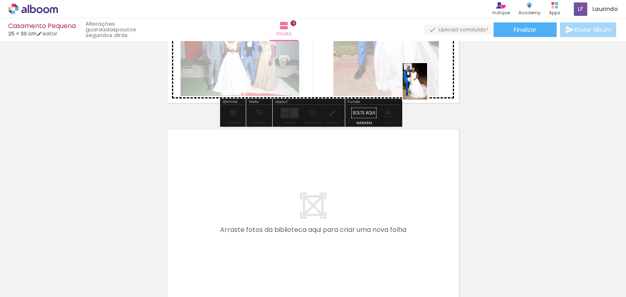
drag, startPoint x: 515, startPoint y: 282, endPoint x: 427, endPoint y: 84, distance: 217.2
click at [427, 84] on quentale-workspace at bounding box center [313, 148] width 626 height 297
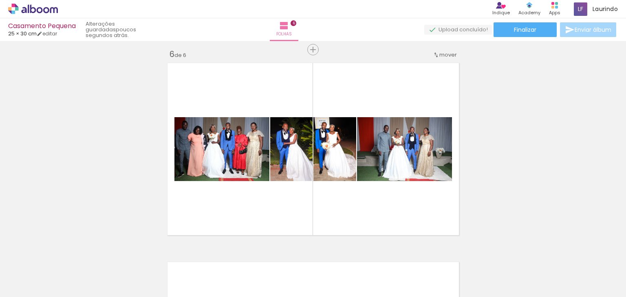
scroll to position [1003, 0]
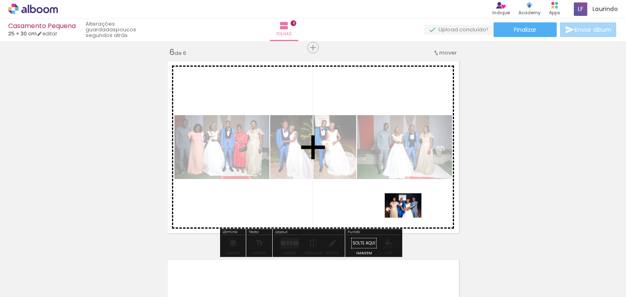
drag, startPoint x: 560, startPoint y: 274, endPoint x: 409, endPoint y: 218, distance: 161.1
click at [409, 218] on quentale-workspace at bounding box center [313, 148] width 626 height 297
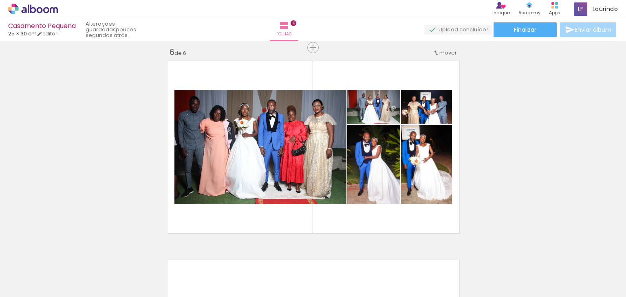
scroll to position [0, 972]
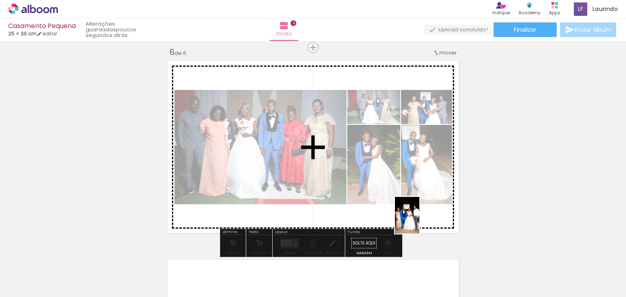
drag, startPoint x: 427, startPoint y: 264, endPoint x: 419, endPoint y: 221, distance: 43.6
click at [419, 221] on quentale-workspace at bounding box center [313, 148] width 626 height 297
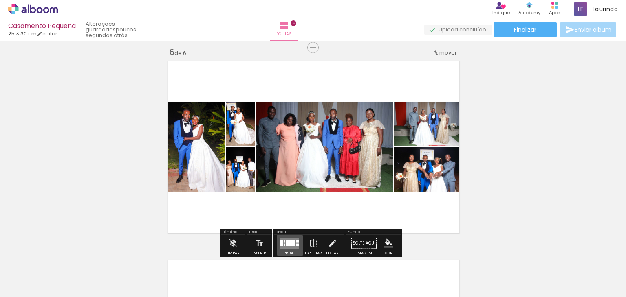
click at [292, 242] on div at bounding box center [290, 243] width 9 height 6
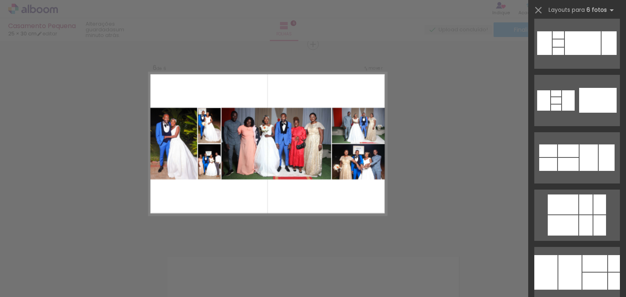
scroll to position [3492, 0]
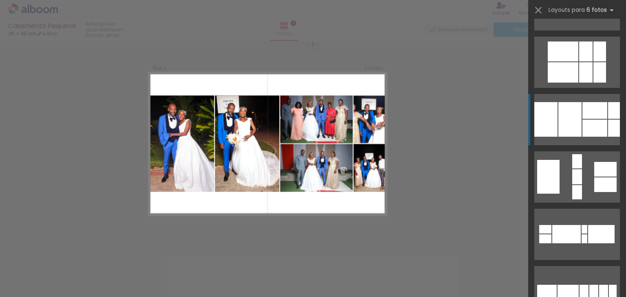
click at [572, 83] on div at bounding box center [562, 72] width 31 height 20
